Goal: Information Seeking & Learning: Learn about a topic

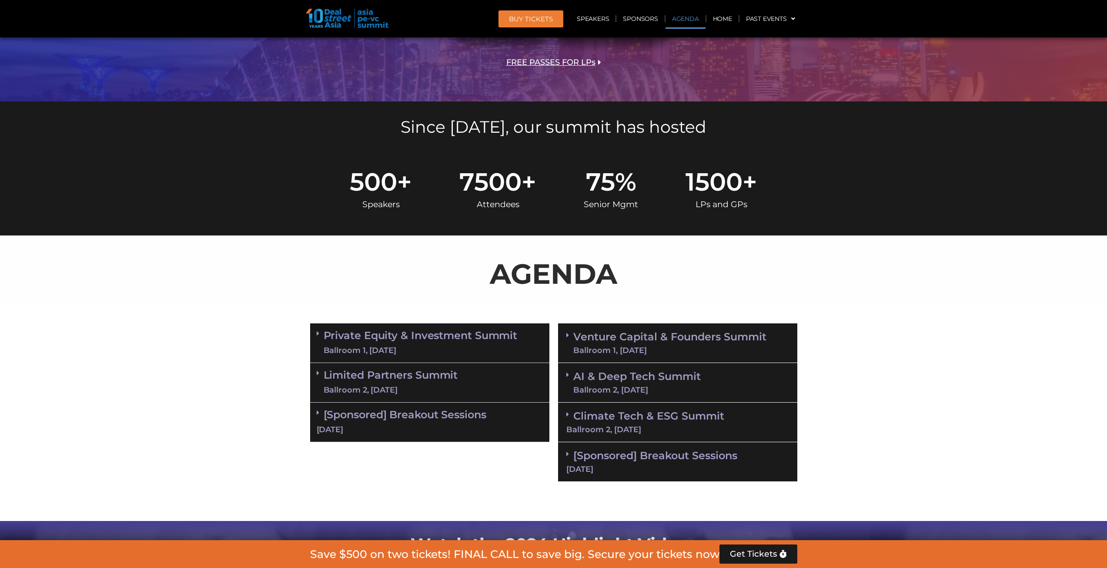
scroll to position [391, 0]
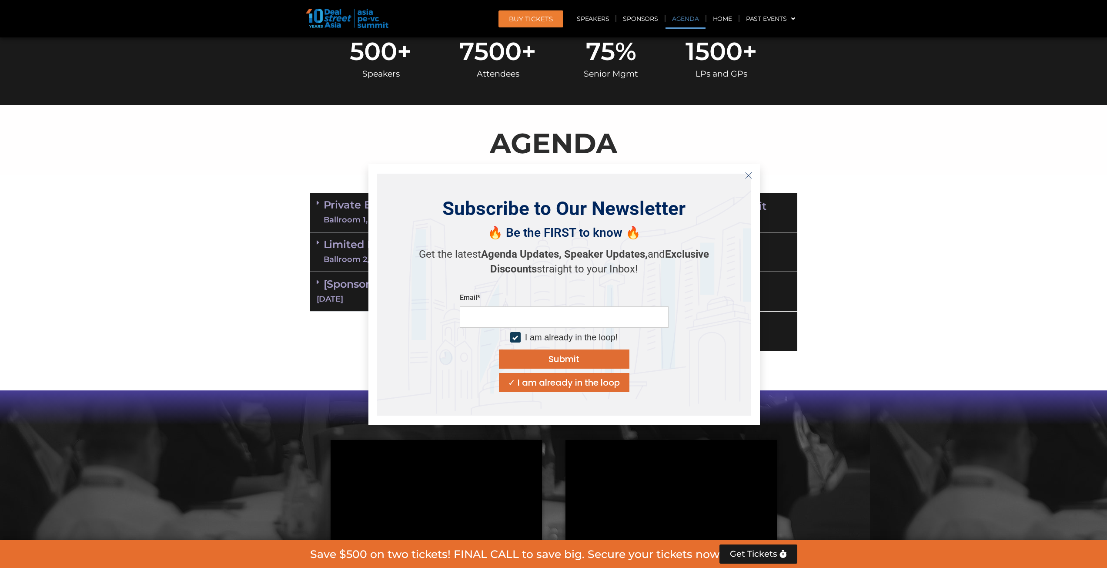
click at [748, 173] on icon "Close" at bounding box center [749, 175] width 8 height 8
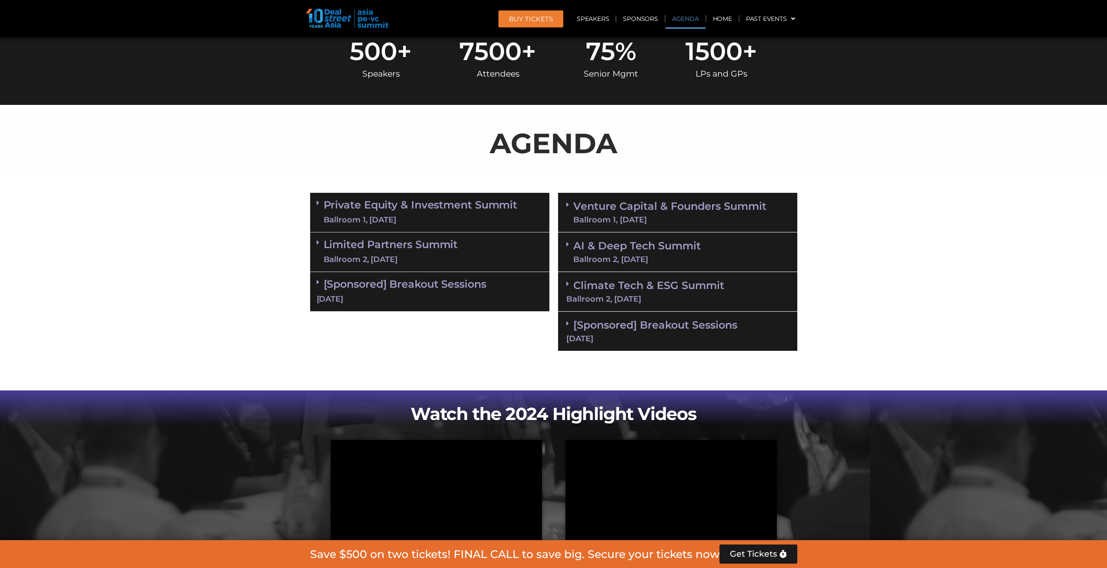
click at [569, 244] on span at bounding box center [569, 244] width 7 height 7
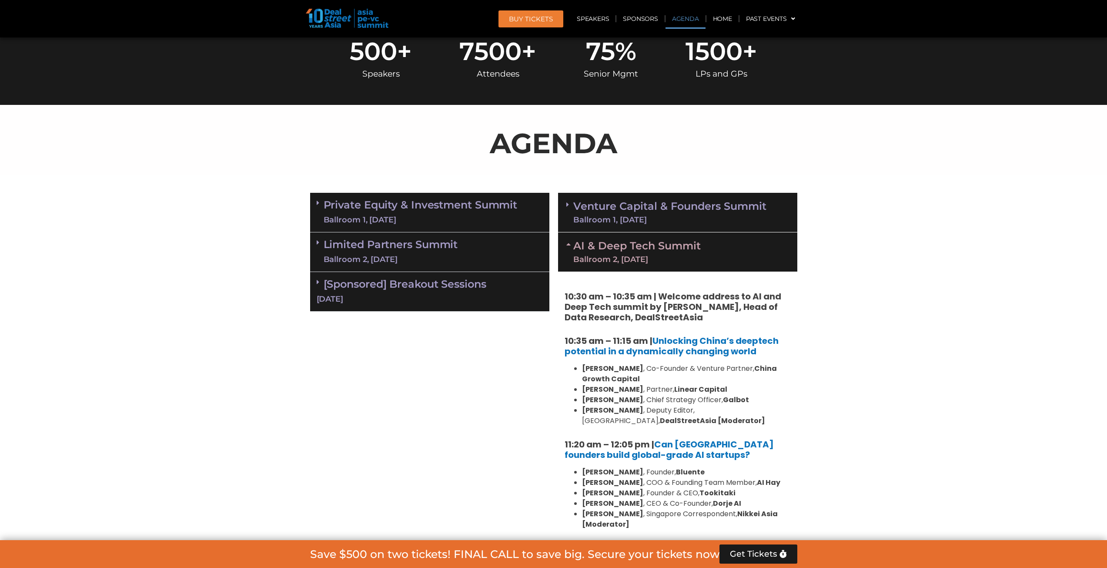
click at [568, 206] on icon at bounding box center [567, 204] width 3 height 7
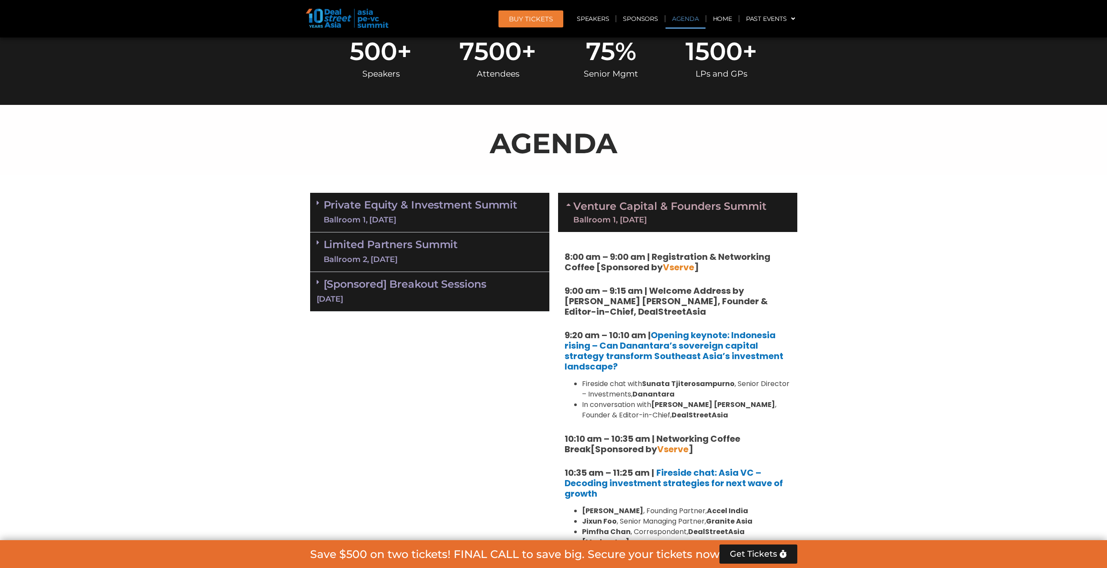
click at [568, 206] on icon at bounding box center [569, 204] width 7 height 7
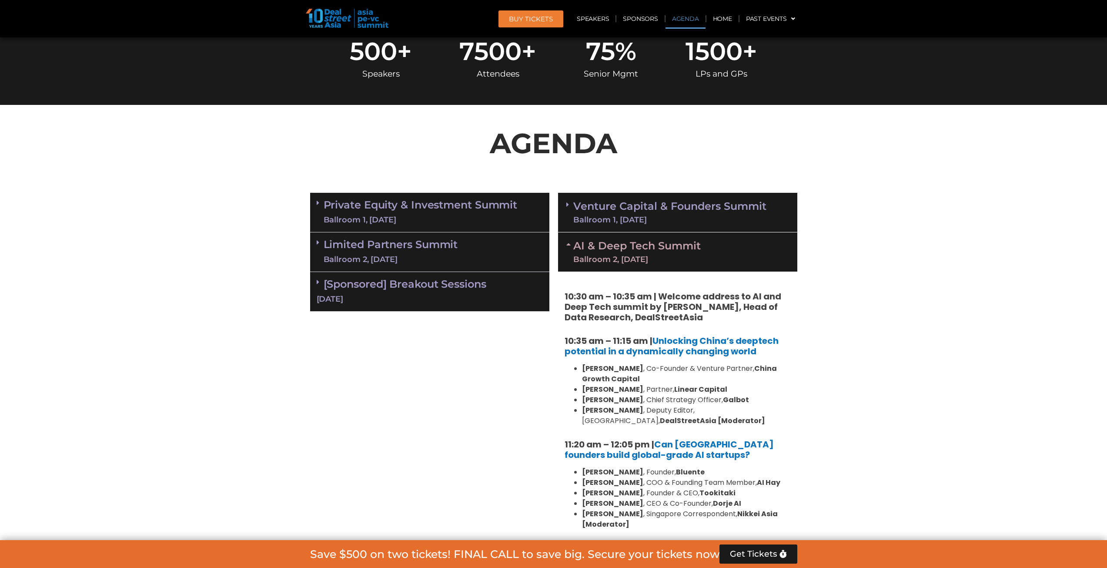
click at [571, 203] on span at bounding box center [569, 204] width 7 height 7
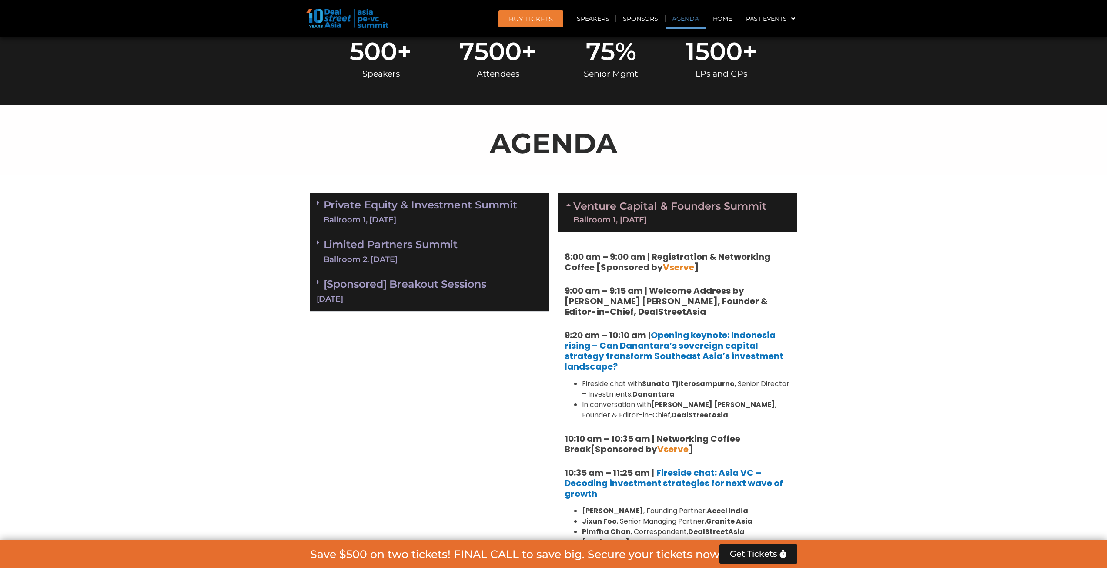
click at [568, 204] on icon at bounding box center [569, 204] width 7 height 7
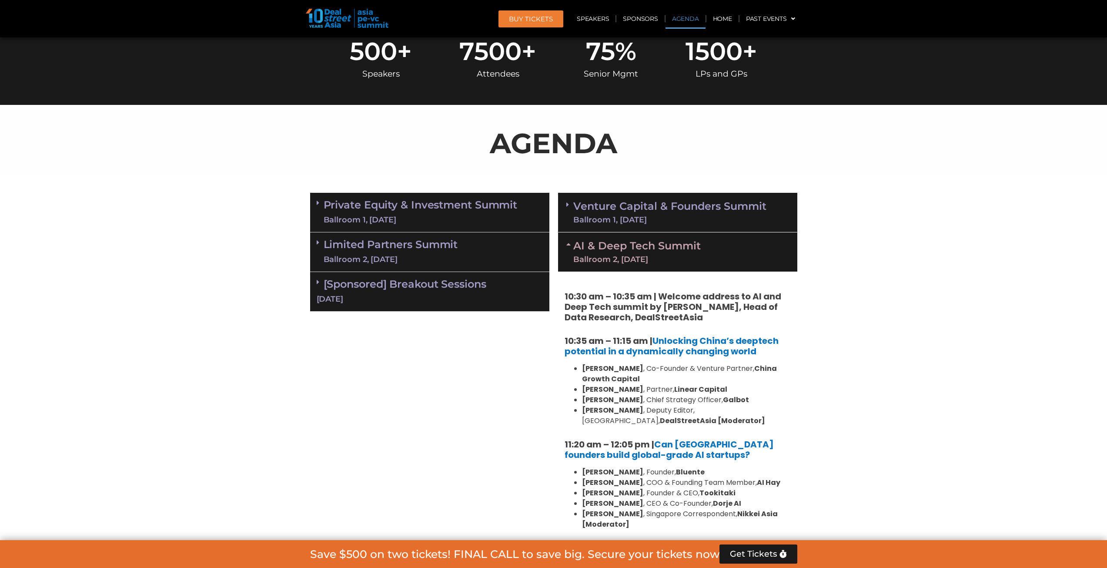
click at [400, 286] on link "[Sponsored] Breakout Sessions [DATE]" at bounding box center [430, 290] width 226 height 27
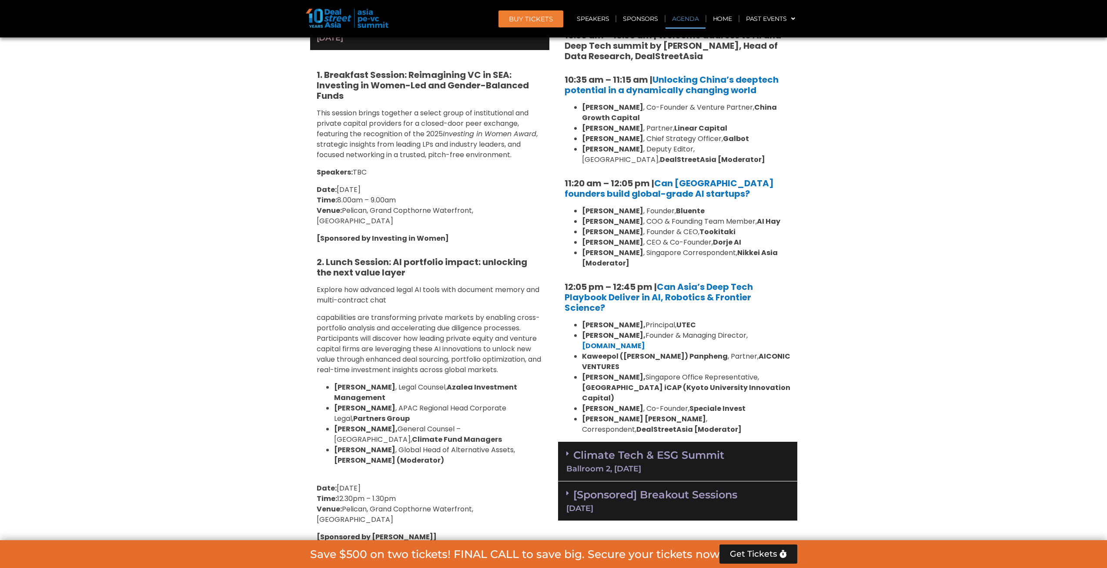
scroll to position [522, 0]
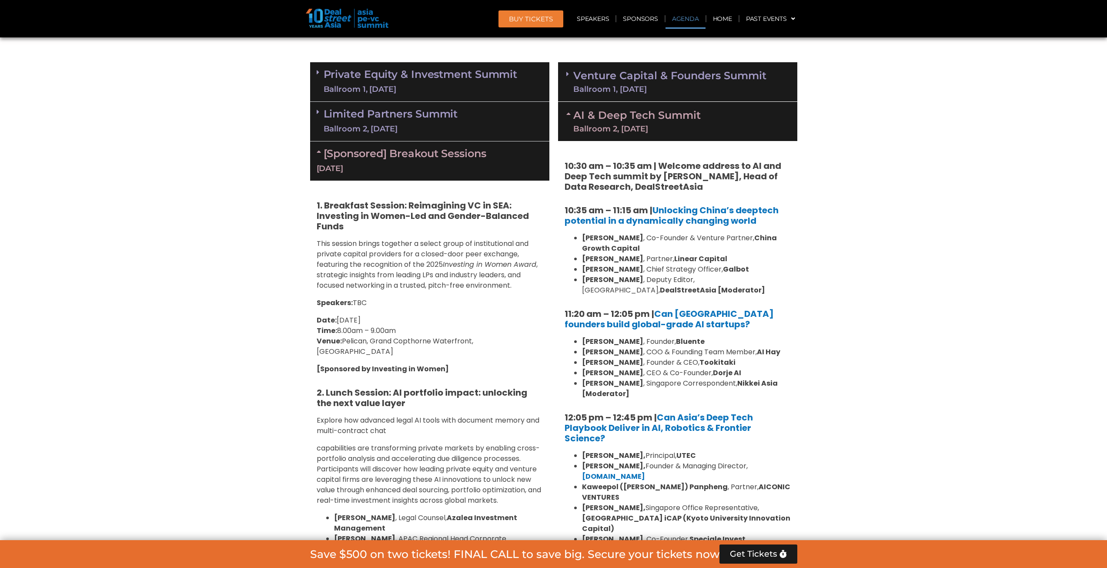
click at [385, 153] on link "[Sponsored] Breakout Sessions [DATE]" at bounding box center [430, 160] width 226 height 27
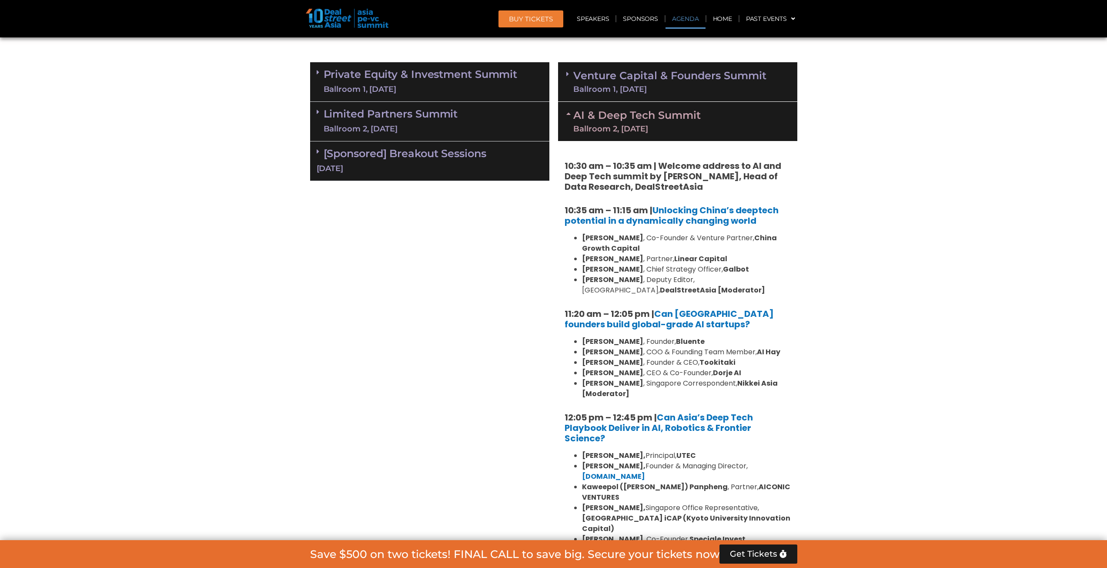
click at [404, 117] on link "Limited Partners [GEOGRAPHIC_DATA] 2, [DATE]" at bounding box center [391, 121] width 134 height 26
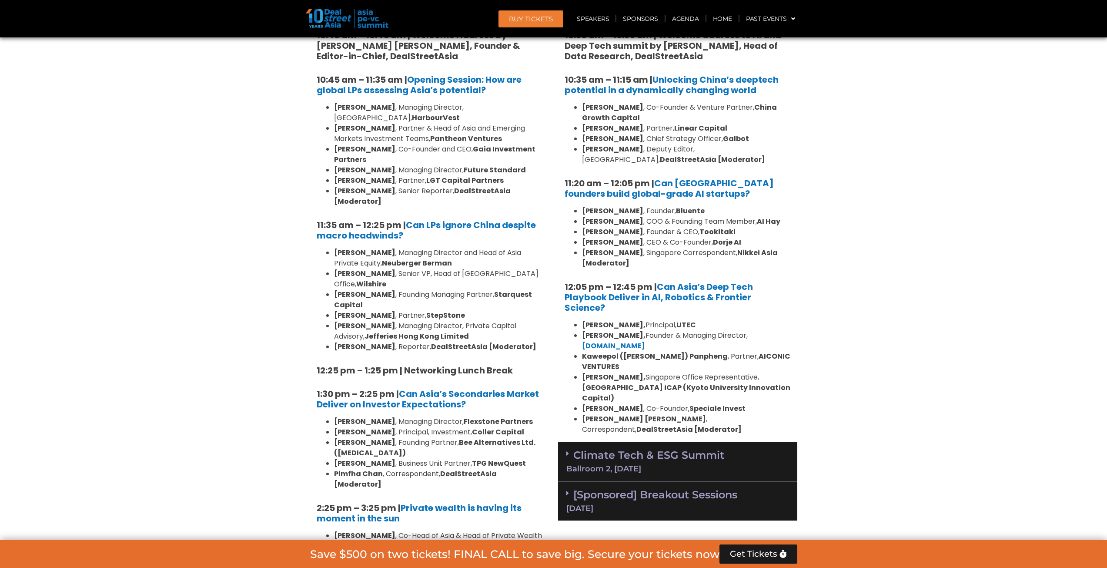
scroll to position [261, 0]
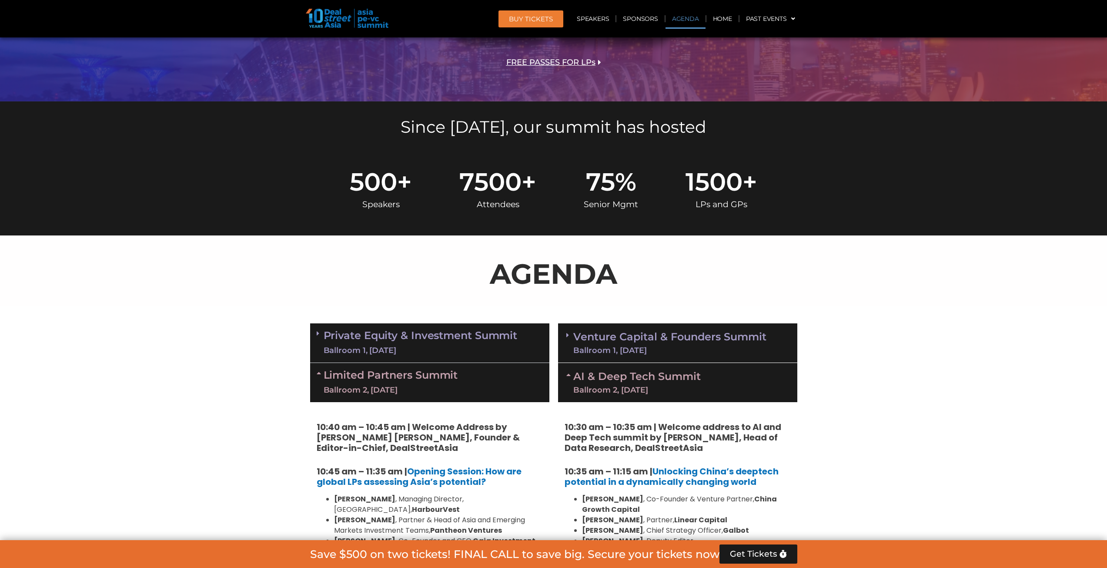
click at [416, 366] on div "Limited Partners [GEOGRAPHIC_DATA] 2, [DATE]" at bounding box center [429, 382] width 239 height 39
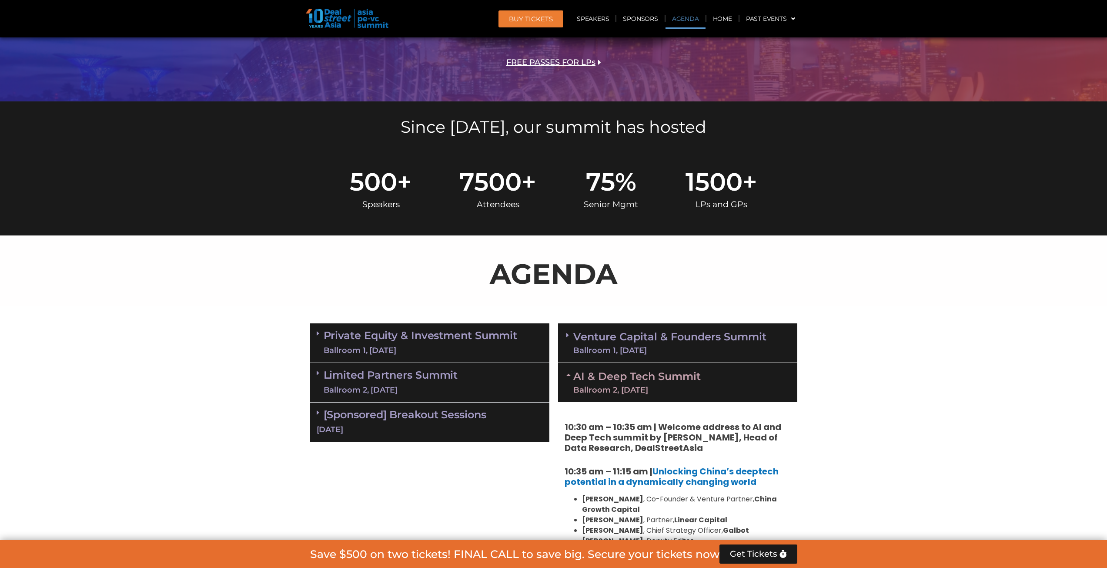
scroll to position [391, 0]
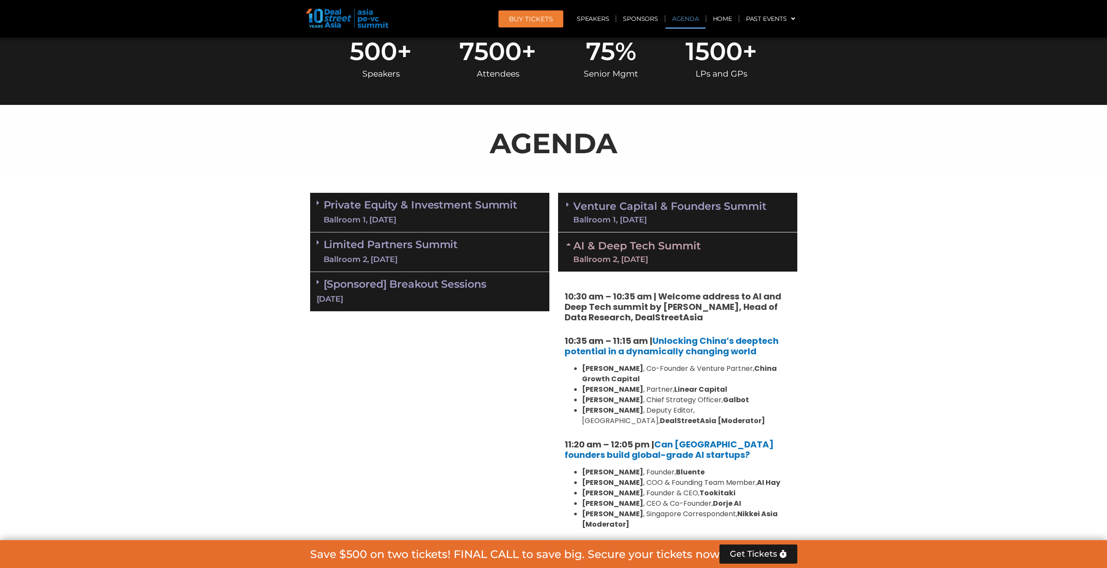
click at [565, 244] on div "AI & Deep Tech Summit Ballroom 2, [DATE]" at bounding box center [677, 251] width 239 height 39
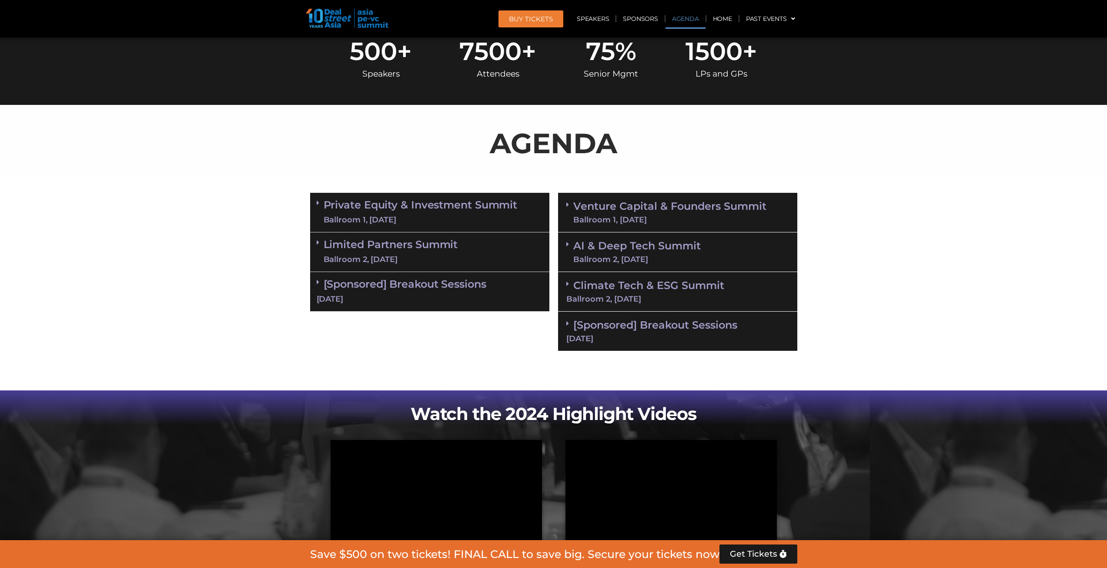
click at [670, 248] on link "AI & Deep Tech Summit Ballroom 2, [DATE]" at bounding box center [636, 252] width 127 height 23
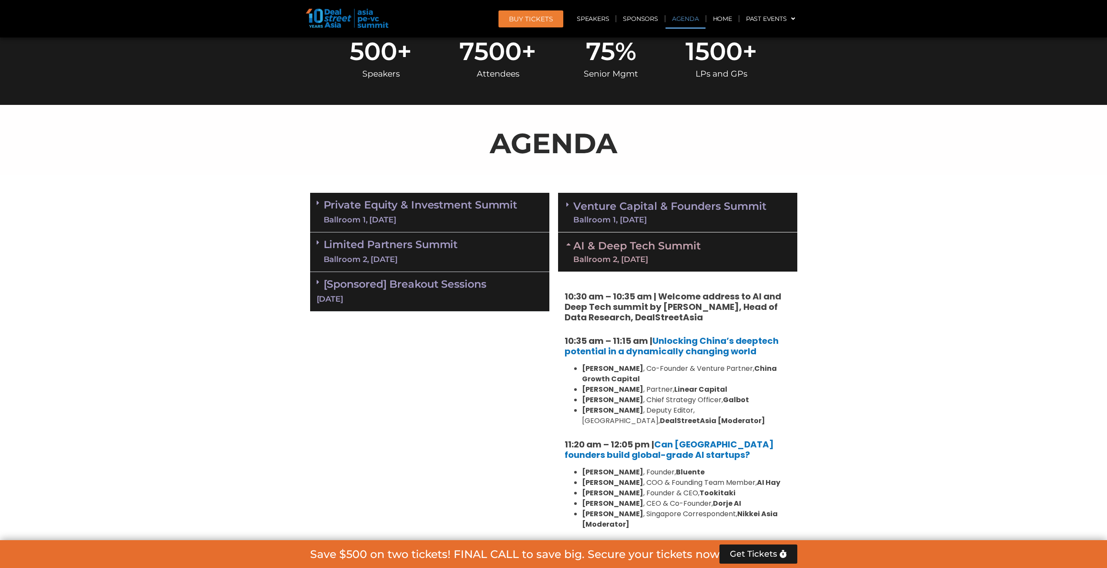
click at [567, 243] on icon at bounding box center [569, 244] width 7 height 7
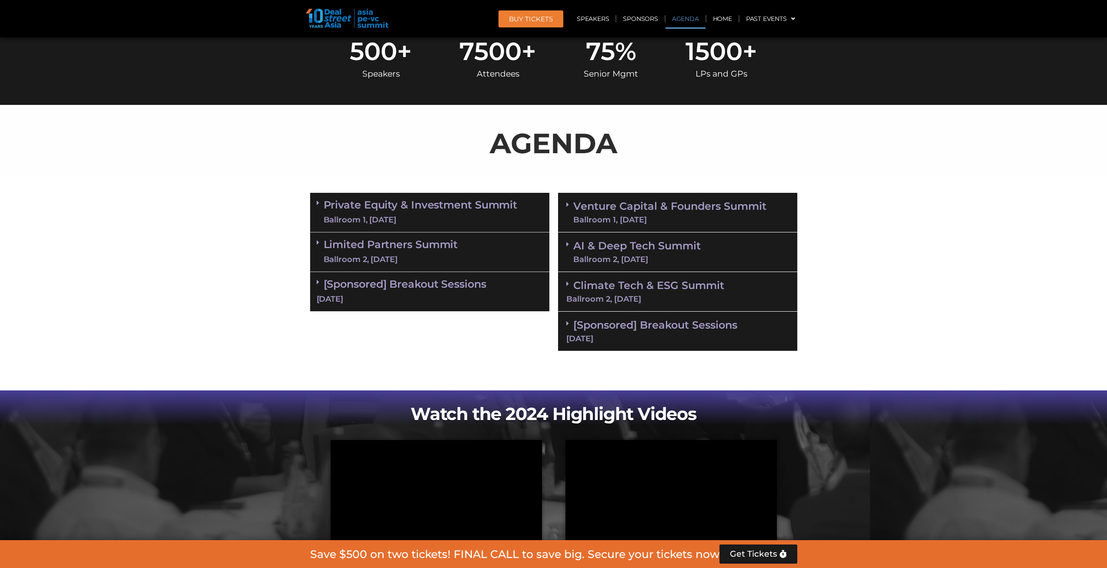
click at [568, 279] on div "Climate Tech & ESG Summit Ballroom 2, [DATE]" at bounding box center [677, 292] width 239 height 40
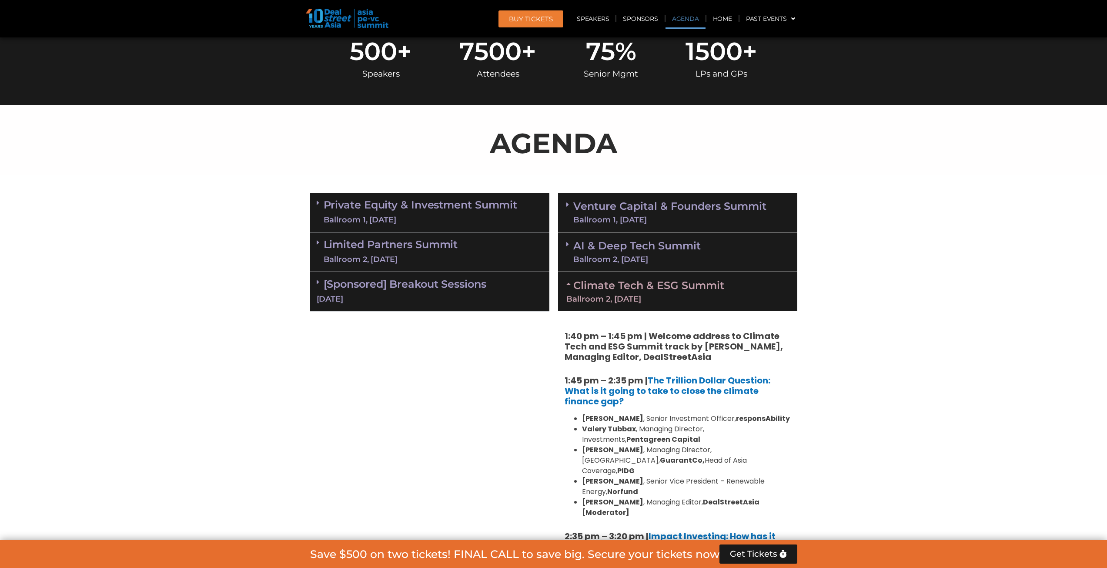
click at [568, 279] on div "Climate Tech & ESG Summit Ballroom 2, [DATE]" at bounding box center [677, 291] width 239 height 39
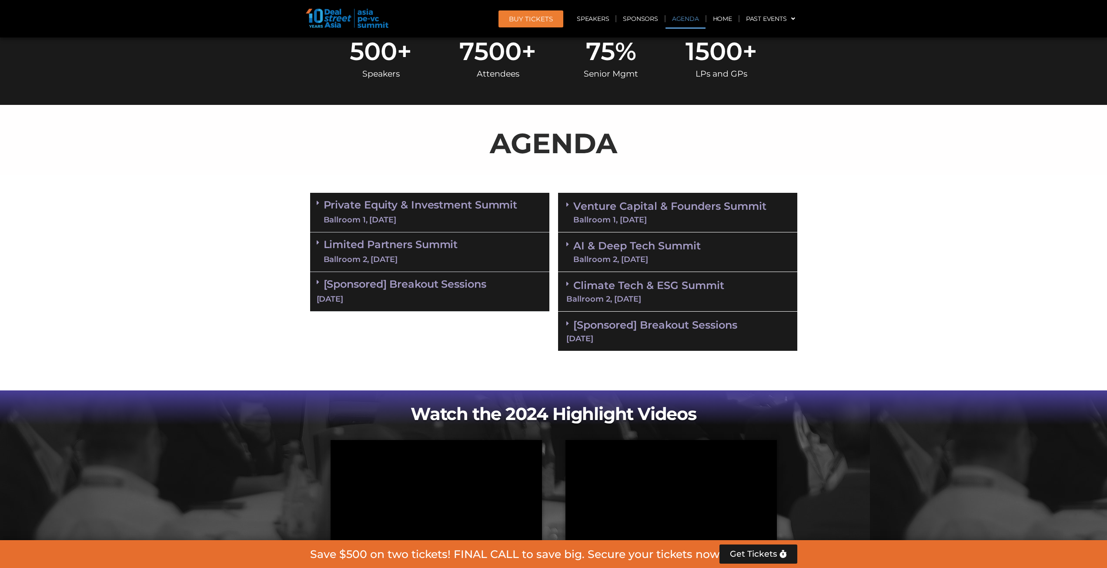
click at [568, 322] on icon at bounding box center [567, 323] width 3 height 7
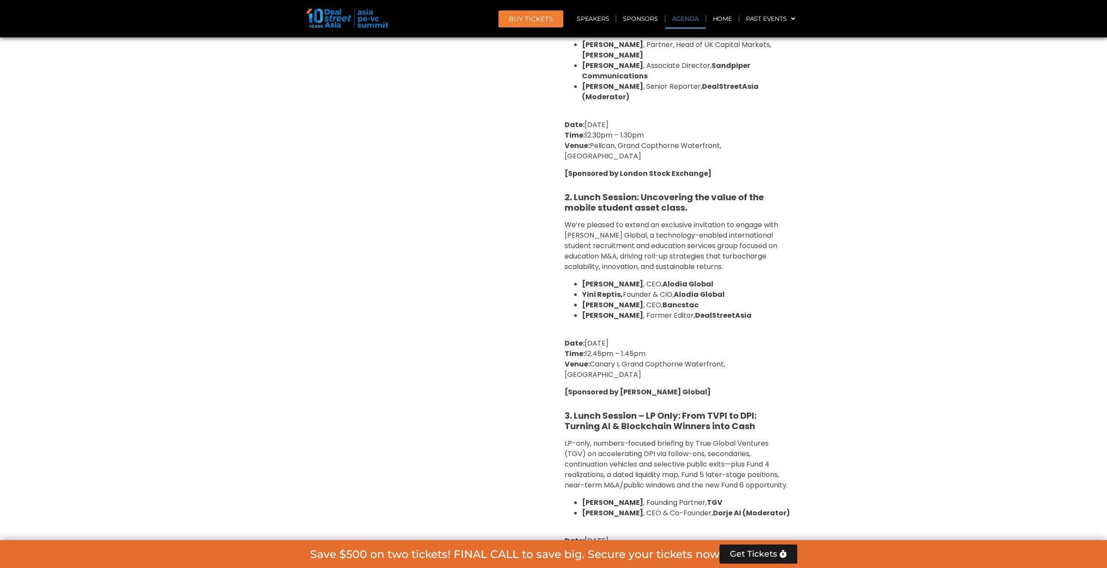
scroll to position [522, 0]
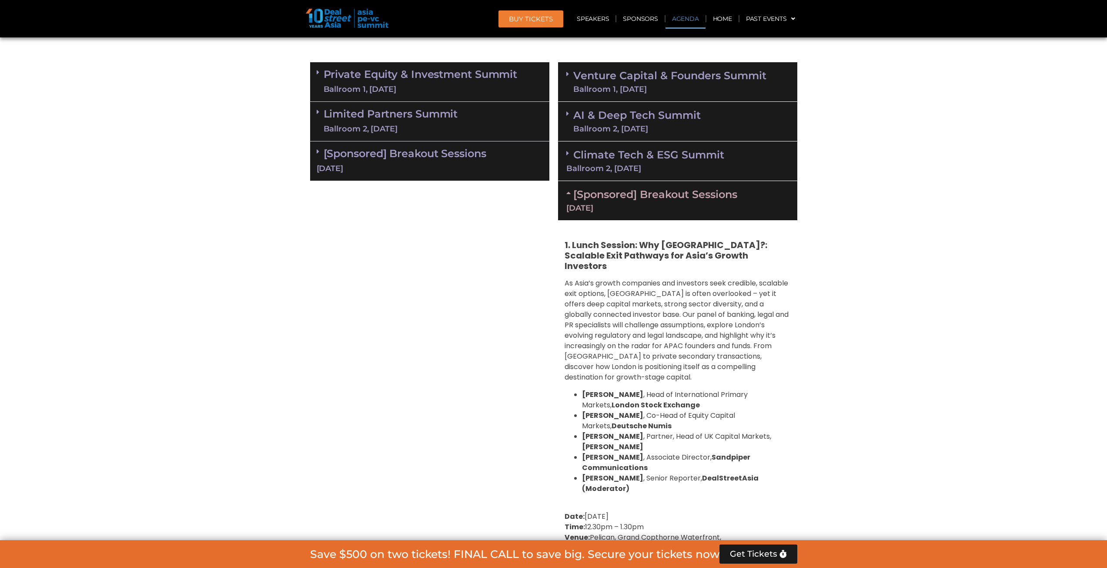
click at [568, 195] on icon at bounding box center [569, 192] width 7 height 7
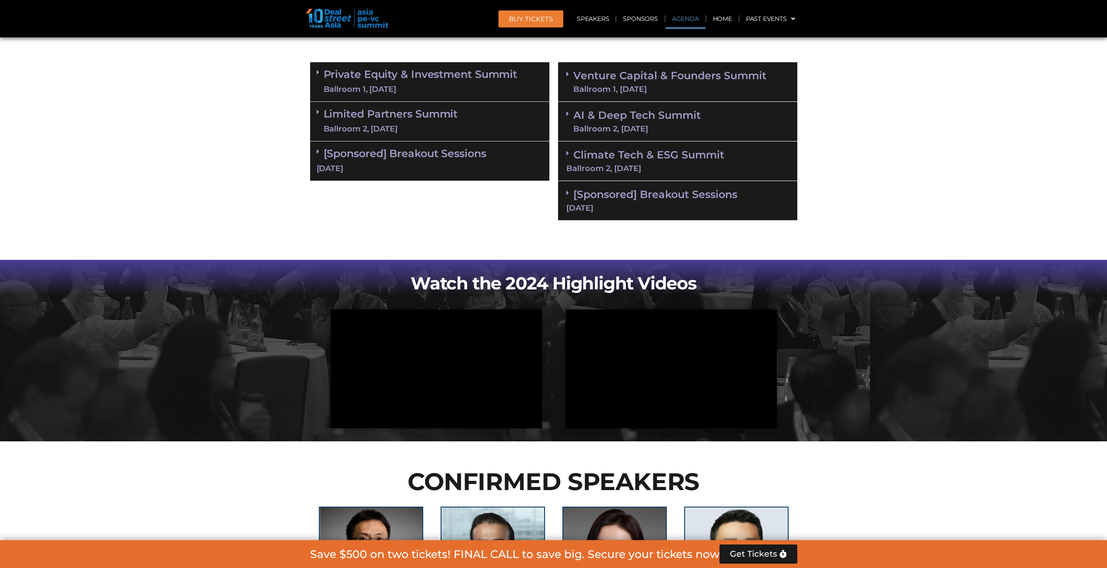
click at [565, 112] on div "AI & Deep Tech Summit Ballroom 2, [DATE]" at bounding box center [677, 122] width 239 height 40
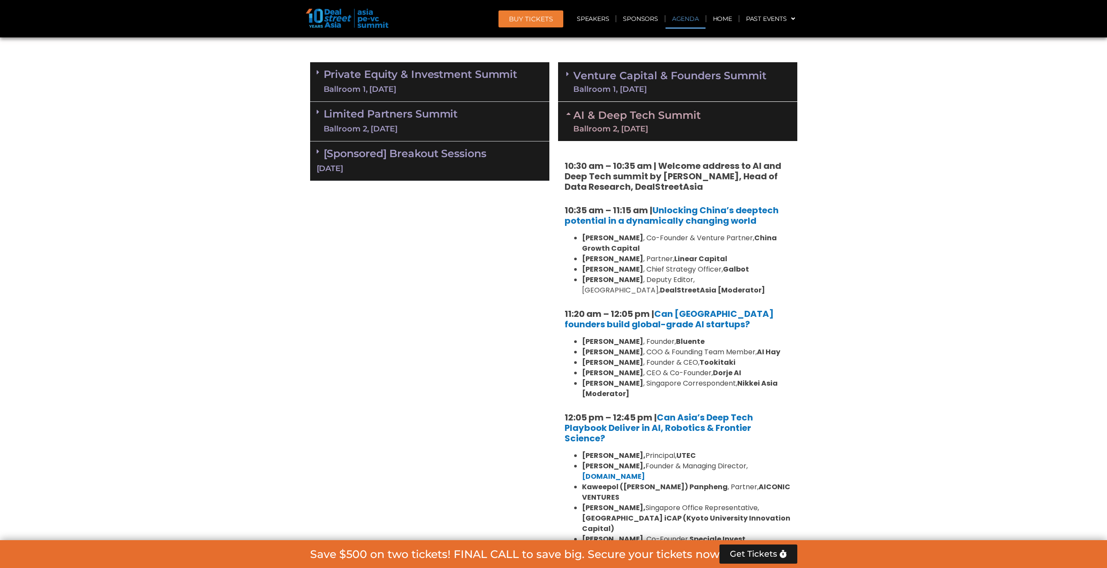
click at [569, 109] on div "AI & Deep Tech Summit Ballroom 2, [DATE]" at bounding box center [677, 121] width 239 height 39
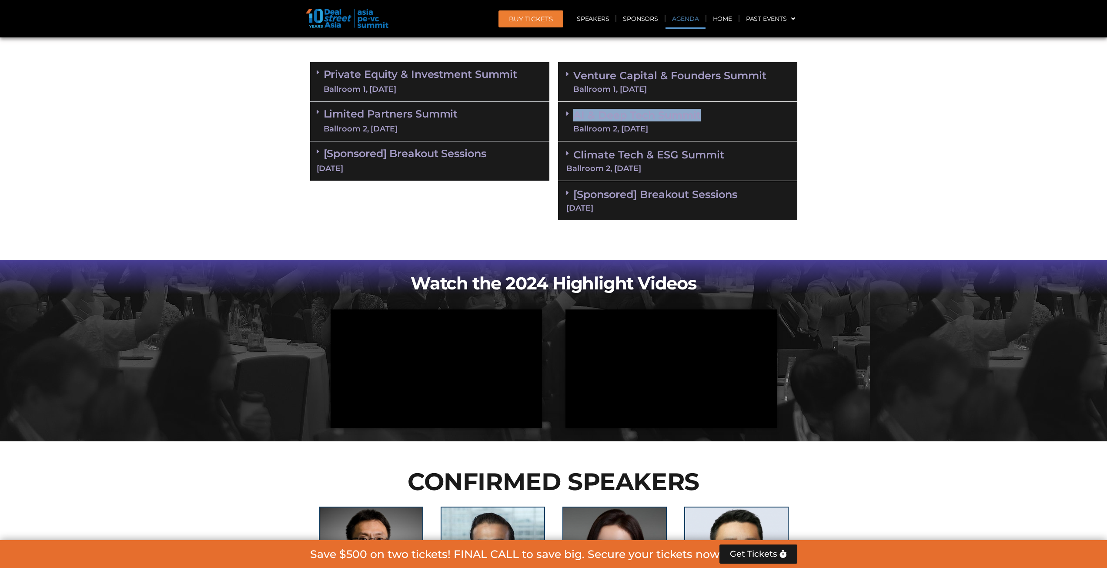
drag, startPoint x: 710, startPoint y: 113, endPoint x: 571, endPoint y: 109, distance: 139.2
click at [571, 109] on div "AI & Deep Tech Summit Ballroom 2, [DATE]" at bounding box center [677, 122] width 239 height 40
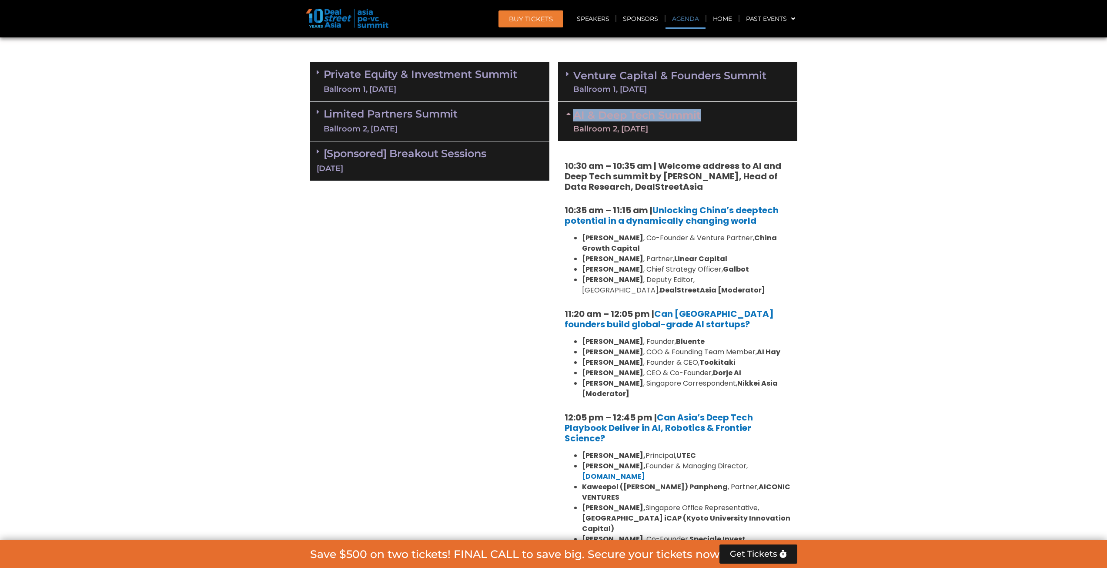
copy div "AI & Deep Tech Summit"
click at [568, 113] on icon at bounding box center [569, 113] width 7 height 7
